Goal: Task Accomplishment & Management: Use online tool/utility

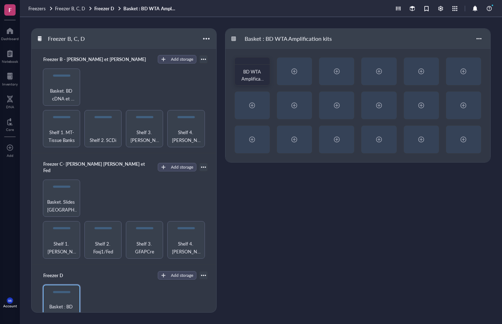
scroll to position [191, 0]
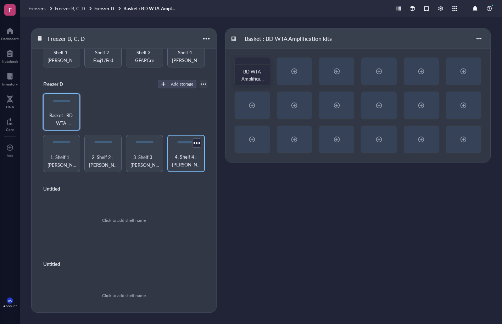
click at [185, 153] on span "4. Shelf 4 : [PERSON_NAME] sample and BD WTA Amplification kit" at bounding box center [186, 161] width 30 height 16
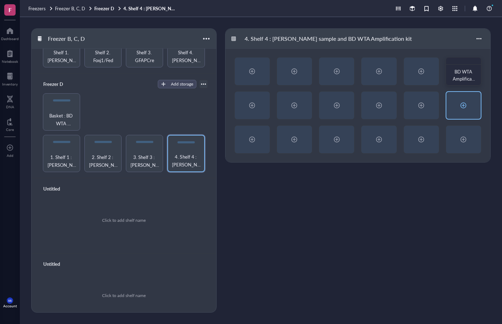
click at [464, 107] on div at bounding box center [463, 105] width 11 height 11
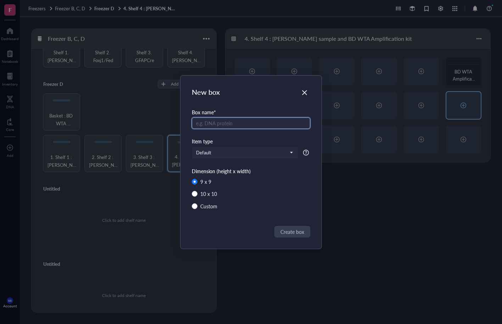
radio input "false"
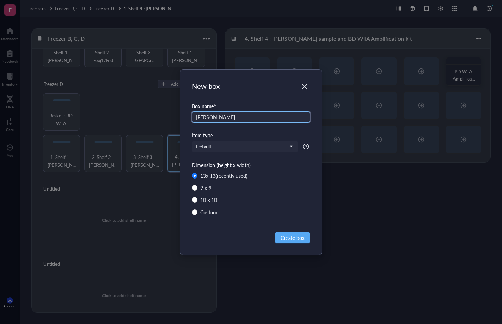
type input "[PERSON_NAME]"
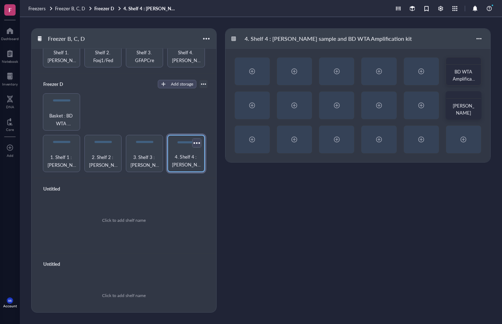
click at [197, 138] on div at bounding box center [196, 143] width 10 height 10
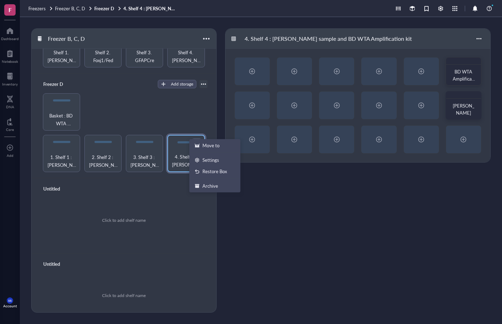
click at [197, 138] on div at bounding box center [196, 143] width 10 height 10
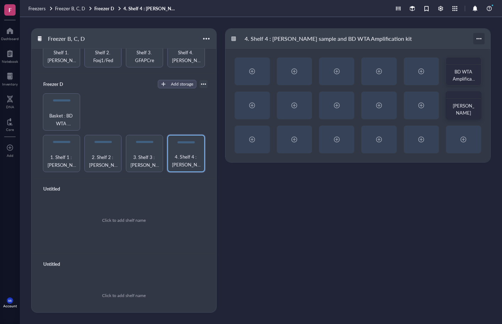
click at [480, 38] on div at bounding box center [478, 38] width 11 height 11
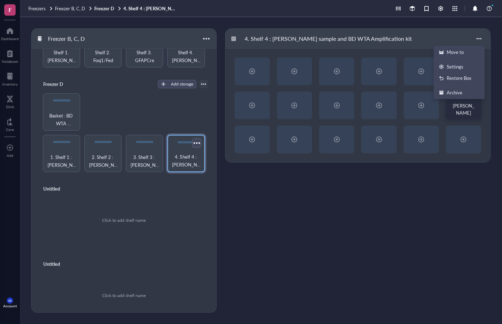
click at [196, 138] on div at bounding box center [196, 143] width 10 height 10
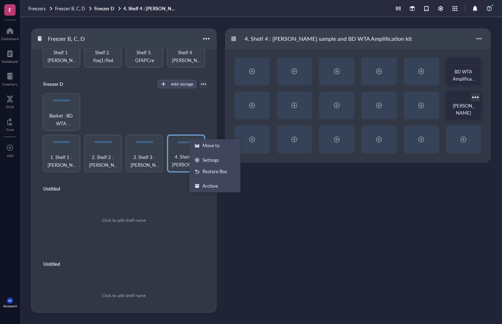
click at [475, 96] on div at bounding box center [475, 97] width 10 height 10
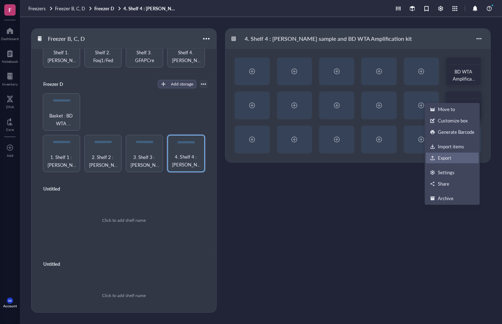
click at [445, 157] on div "Export" at bounding box center [444, 158] width 13 height 6
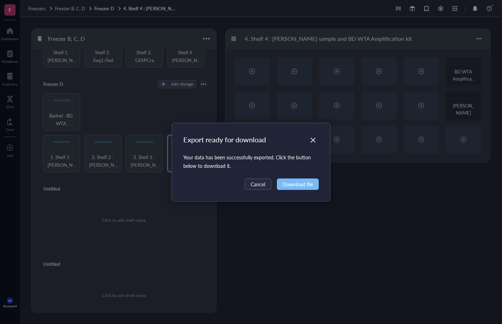
click at [303, 183] on span "Download file" at bounding box center [298, 184] width 30 height 8
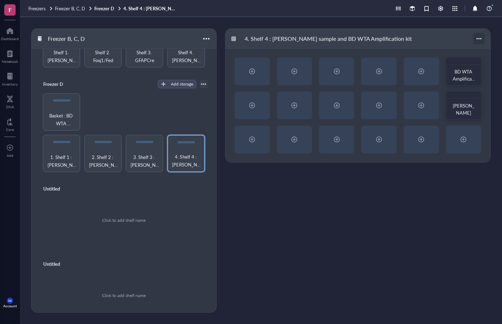
click at [480, 38] on div at bounding box center [478, 38] width 11 height 11
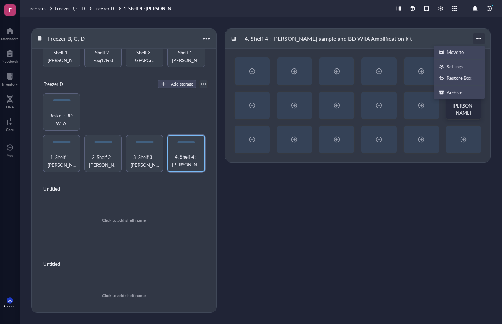
click at [480, 38] on div at bounding box center [478, 38] width 11 height 11
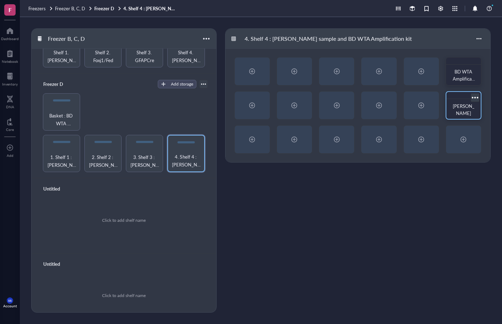
click at [475, 96] on div at bounding box center [475, 97] width 10 height 10
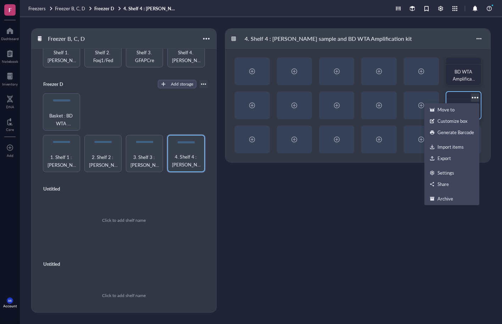
click at [475, 96] on div at bounding box center [475, 97] width 10 height 10
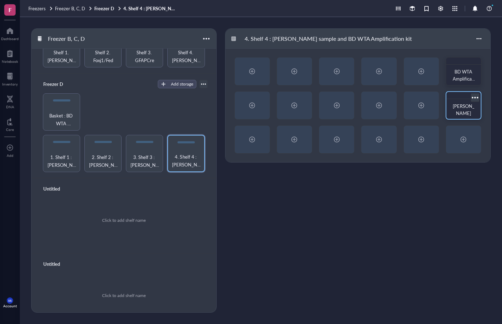
click at [462, 105] on span "[PERSON_NAME]" at bounding box center [464, 109] width 22 height 14
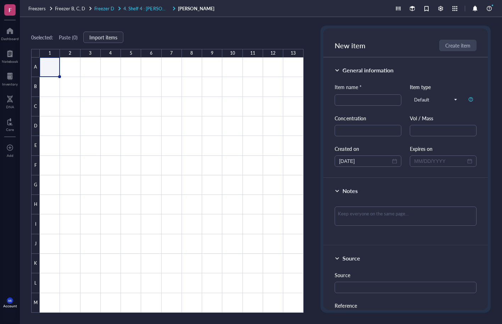
click at [151, 7] on span "4. Shelf 4 : [PERSON_NAME] sample and BD WTA Amplification kit" at bounding box center [191, 8] width 136 height 7
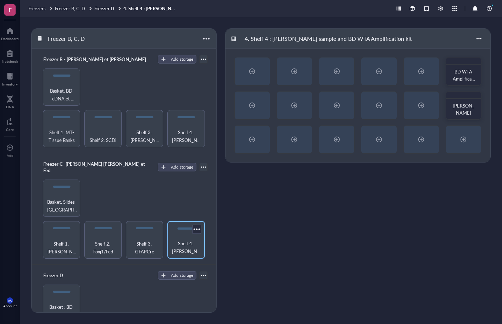
scroll to position [177, 0]
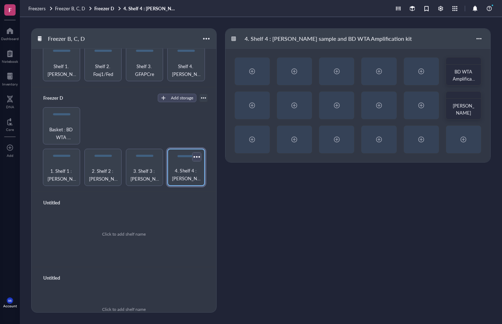
click at [194, 151] on div at bounding box center [196, 156] width 10 height 10
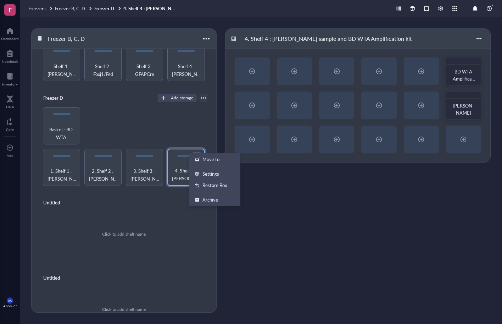
click at [194, 151] on div at bounding box center [196, 156] width 10 height 10
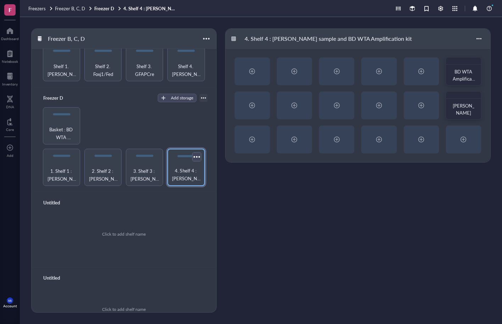
click at [195, 151] on div at bounding box center [196, 156] width 10 height 10
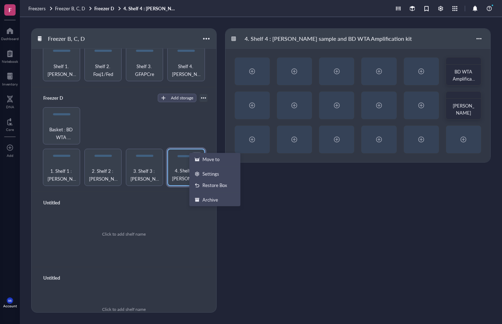
click at [195, 151] on div at bounding box center [196, 156] width 10 height 10
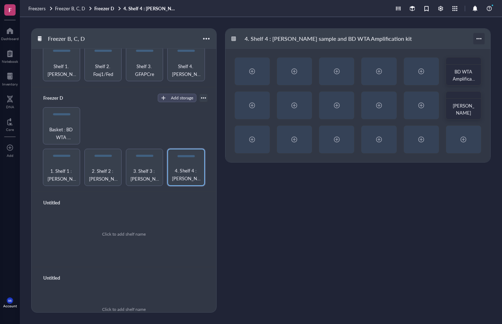
click at [480, 40] on div at bounding box center [478, 38] width 11 height 11
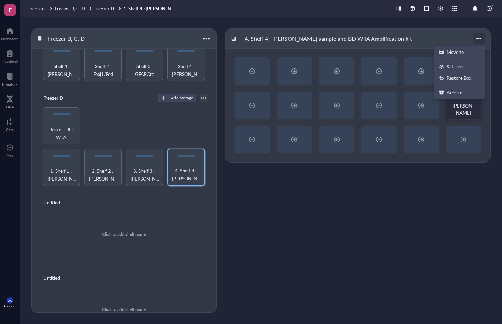
click at [480, 39] on div at bounding box center [478, 38] width 11 height 11
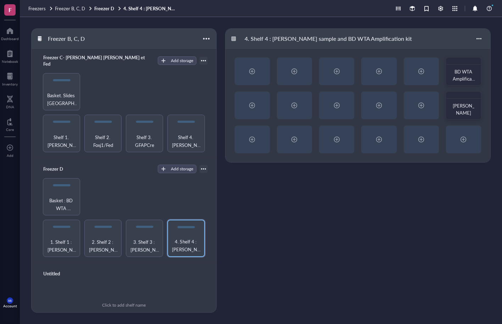
scroll to position [71, 0]
